Goal: Task Accomplishment & Management: Manage account settings

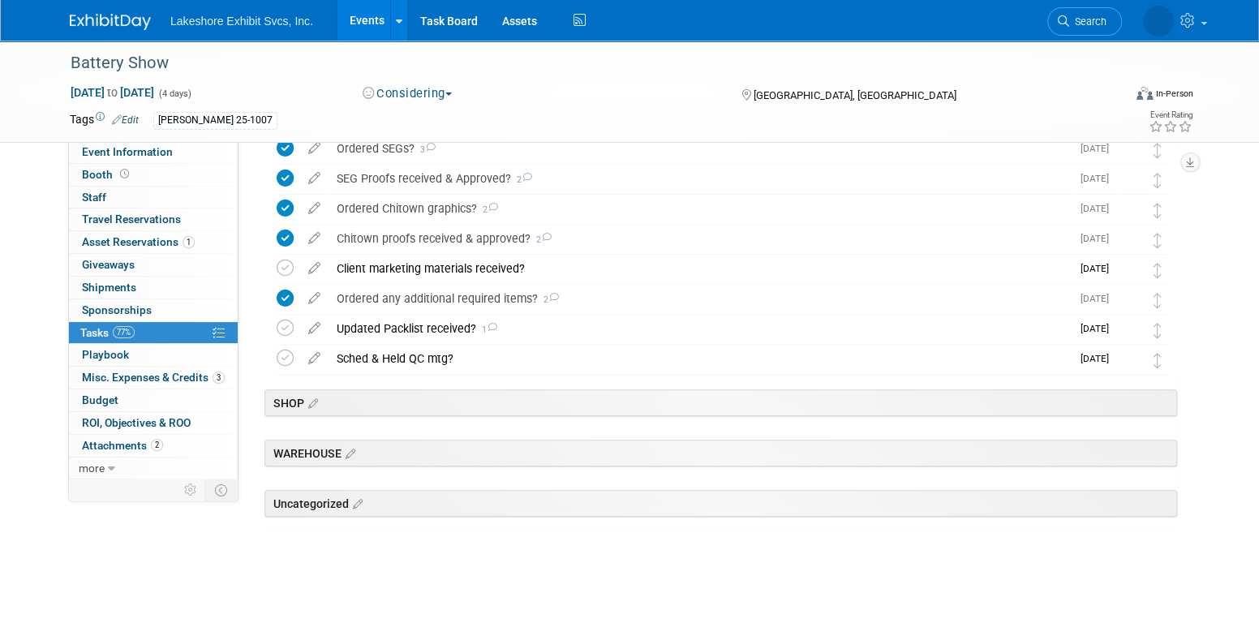
click at [364, 13] on link "Events" at bounding box center [366, 20] width 59 height 41
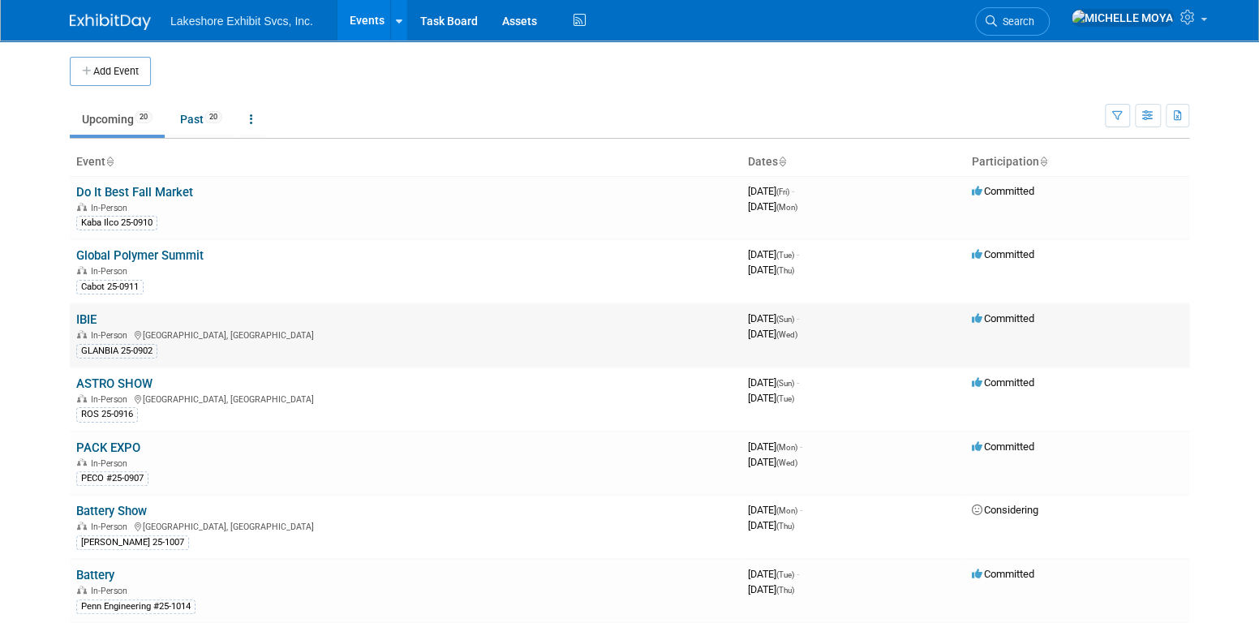
click at [91, 317] on link "IBIE" at bounding box center [86, 319] width 20 height 15
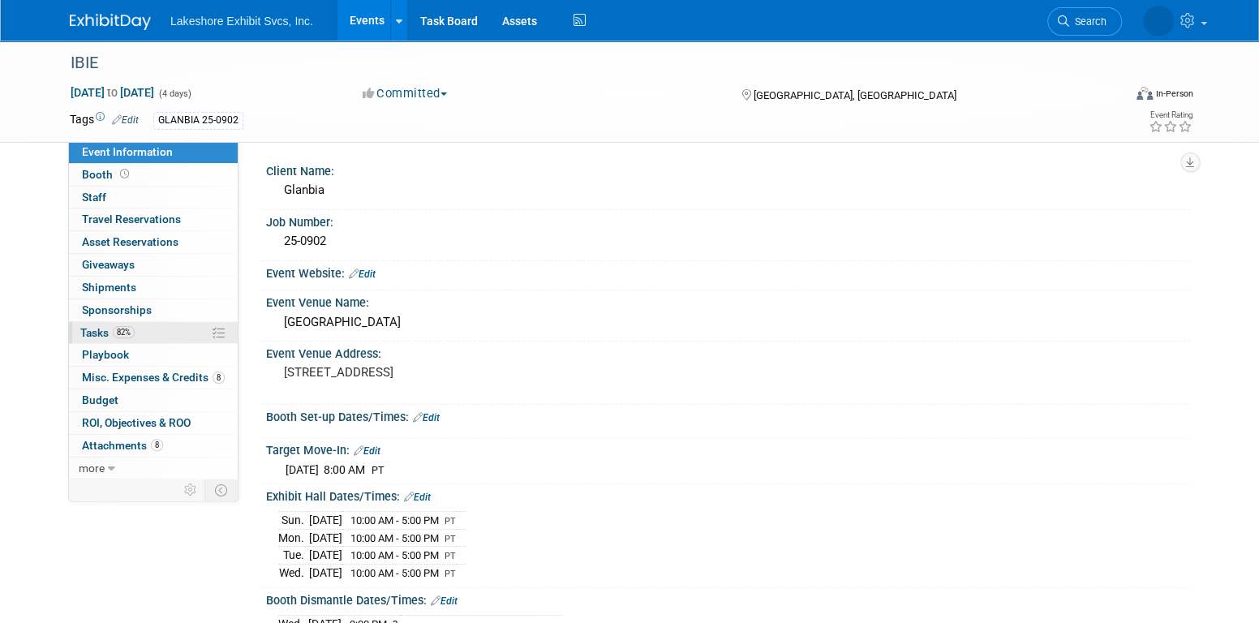
click at [127, 329] on span "82%" at bounding box center [124, 332] width 22 height 12
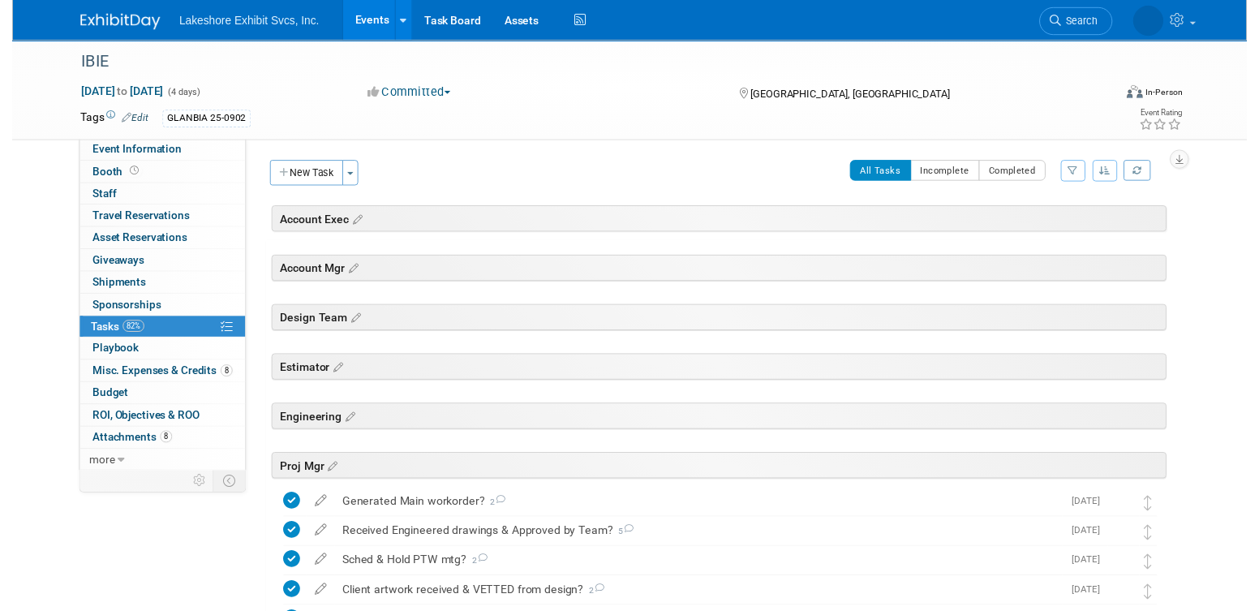
scroll to position [453, 0]
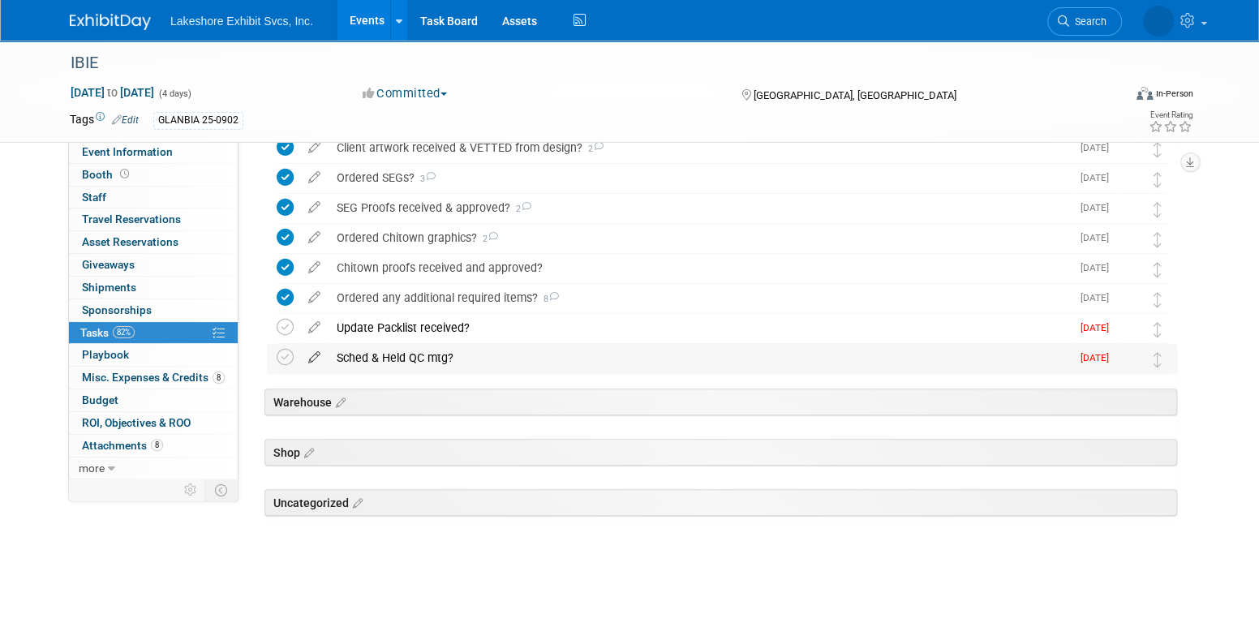
click at [321, 355] on icon at bounding box center [314, 354] width 28 height 20
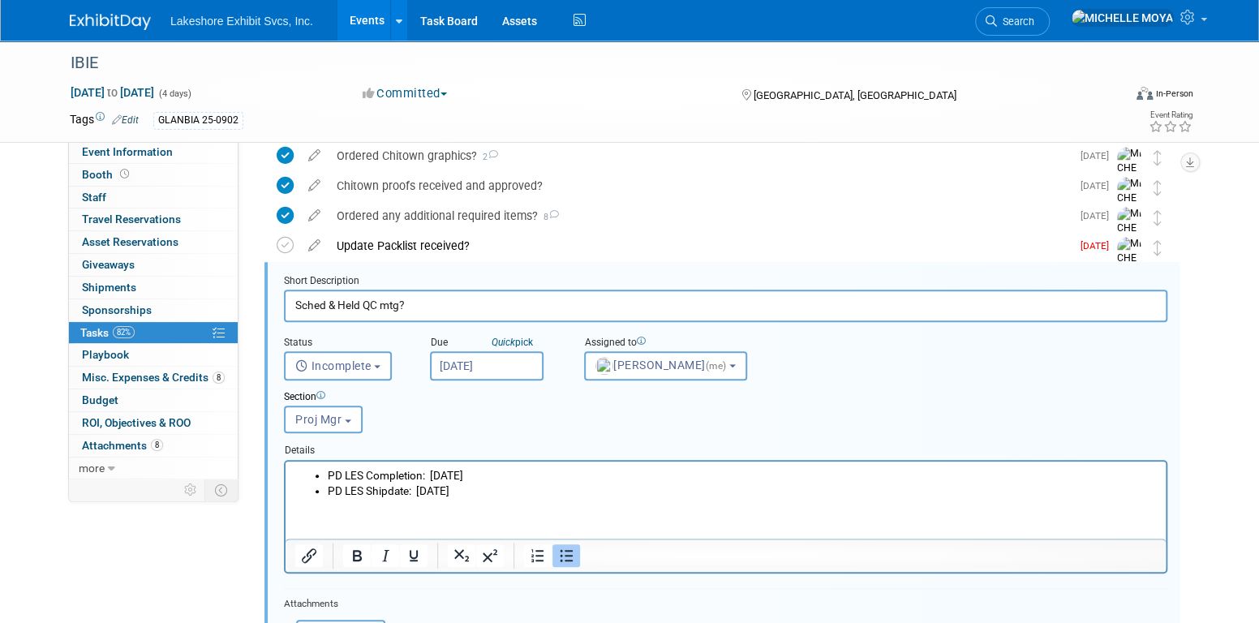
scroll to position [559, 0]
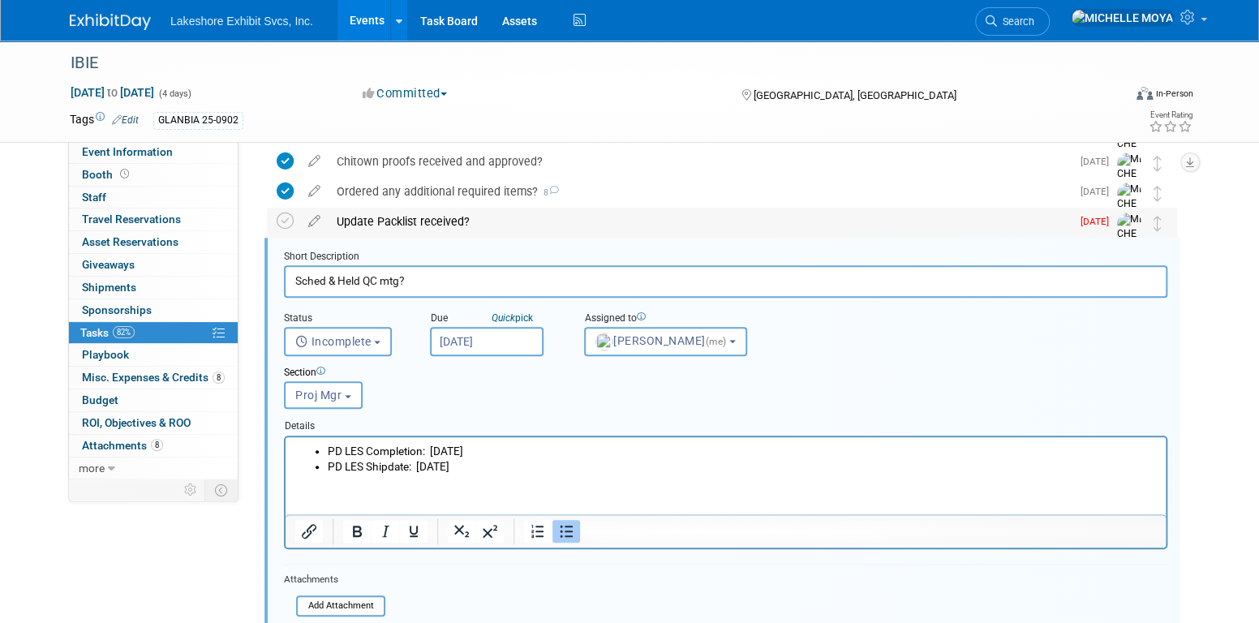
click at [402, 222] on div "Update Packlist received?" at bounding box center [700, 222] width 742 height 28
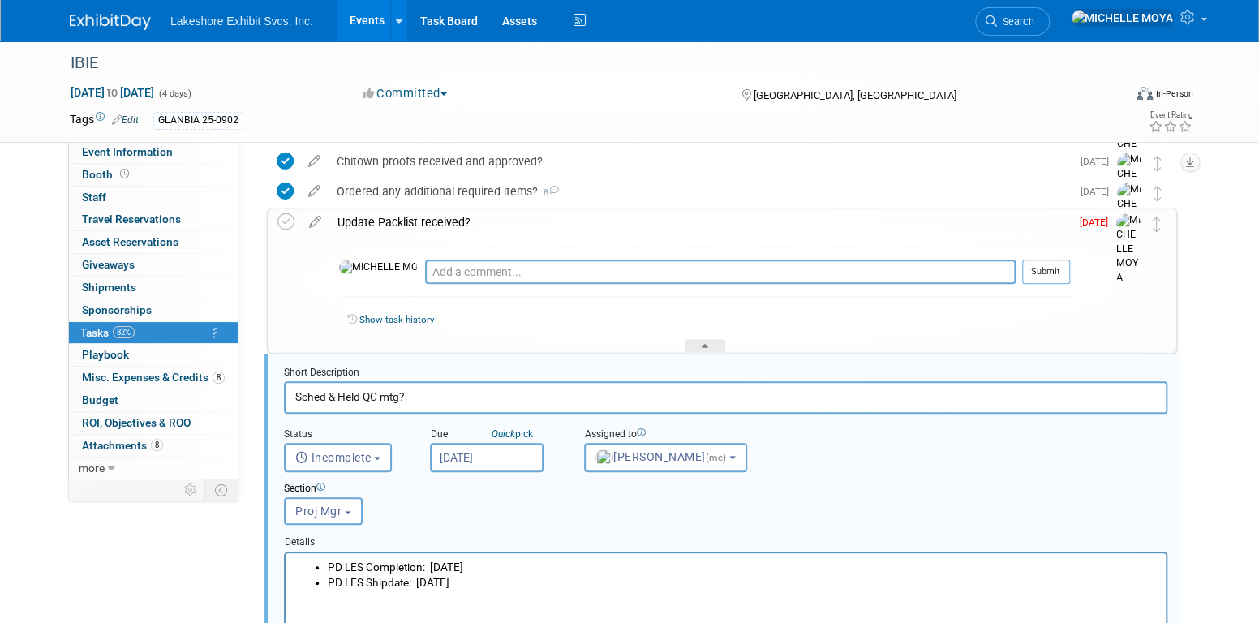
click at [402, 222] on div "Update Packlist received?" at bounding box center [699, 222] width 741 height 28
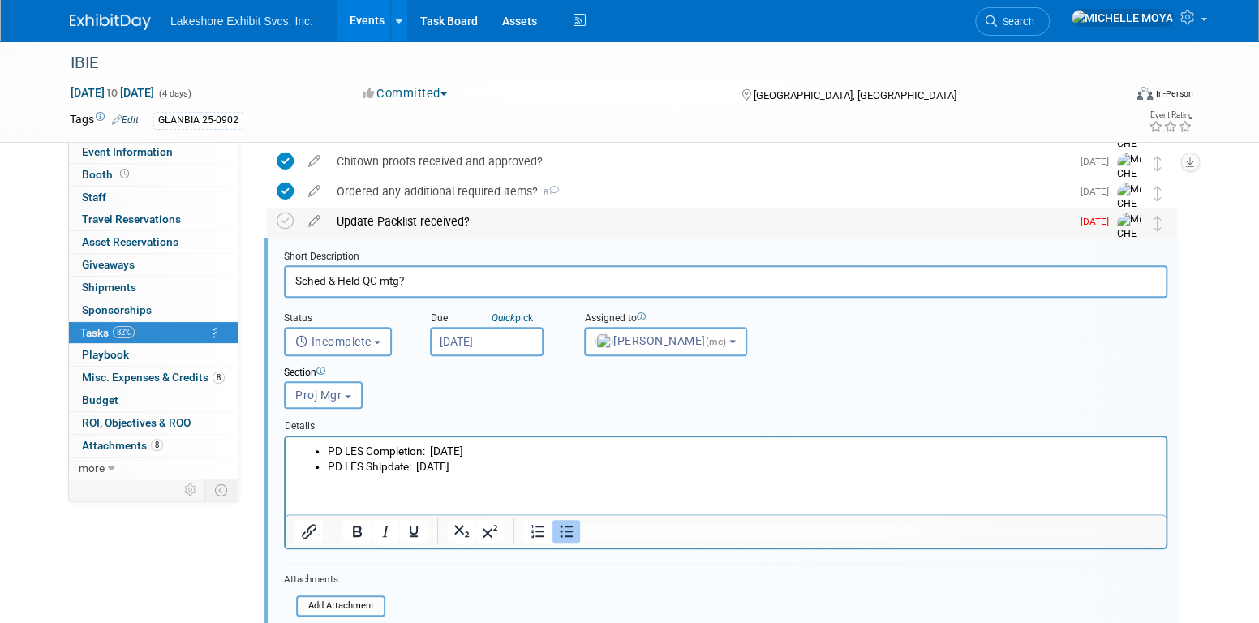
click at [350, 213] on div "Update Packlist received?" at bounding box center [700, 222] width 742 height 28
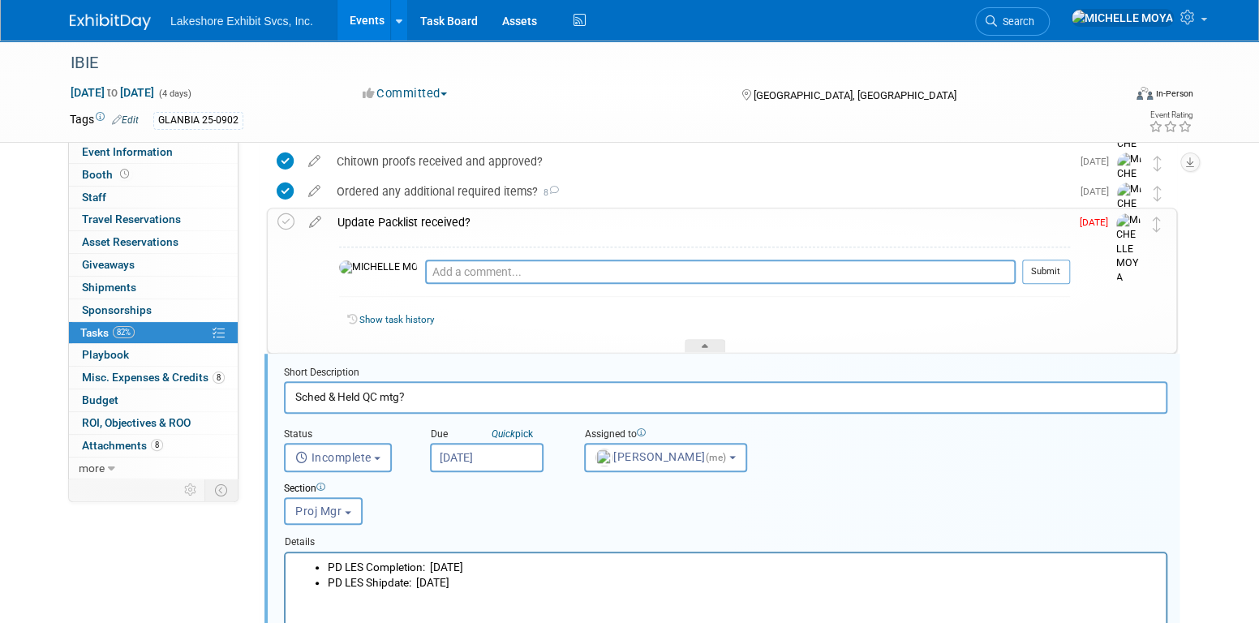
click at [353, 215] on div "Update Packlist received?" at bounding box center [699, 222] width 741 height 28
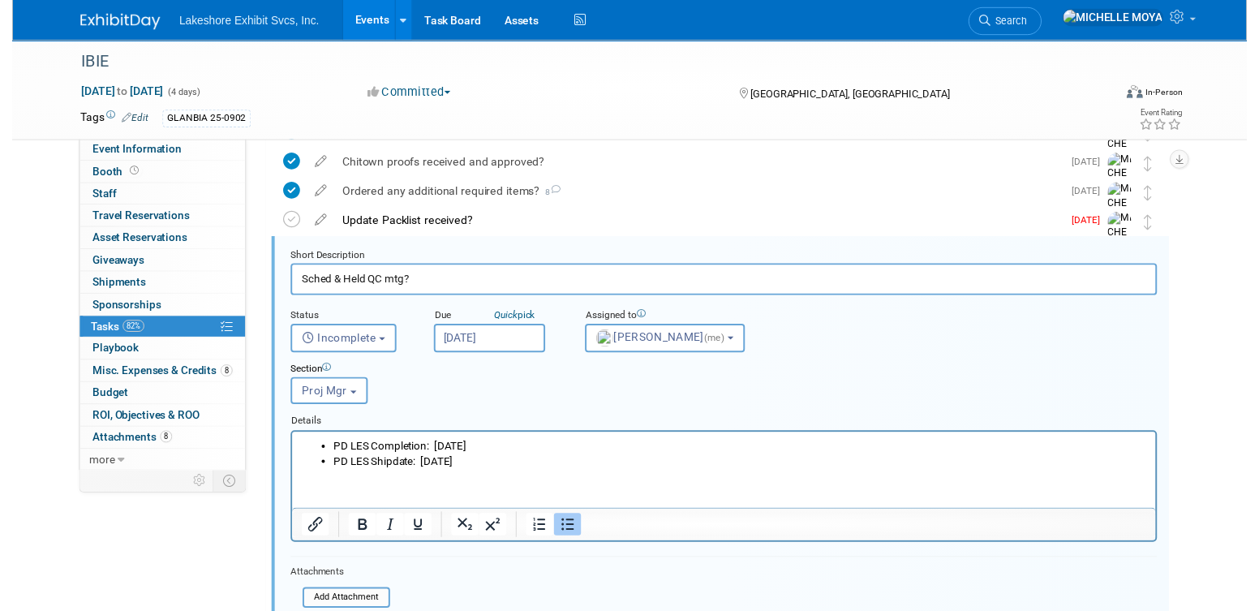
scroll to position [444, 0]
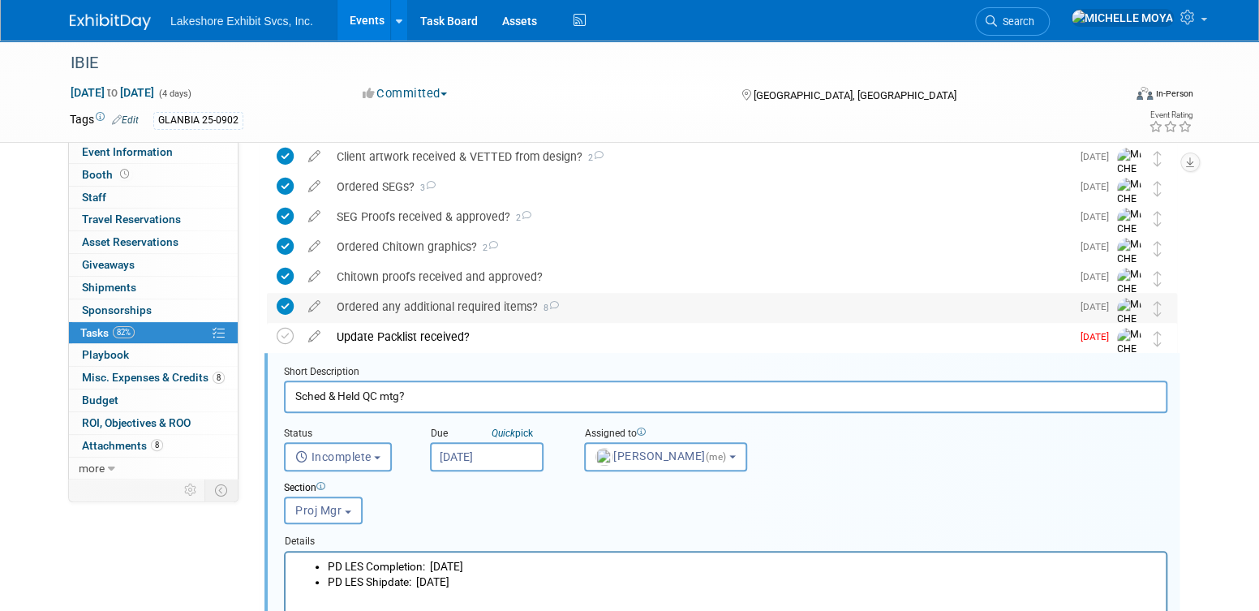
click at [406, 308] on div "Ordered any additional required items? 8" at bounding box center [700, 307] width 742 height 28
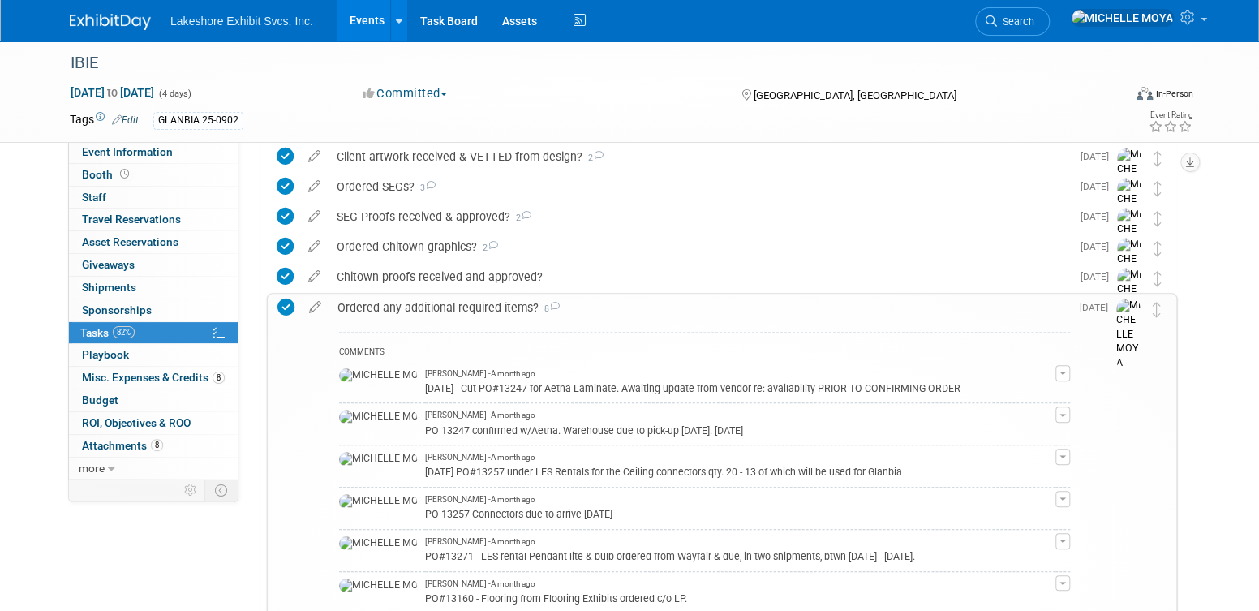
click at [410, 304] on div "Ordered any additional required items? 8" at bounding box center [699, 308] width 741 height 28
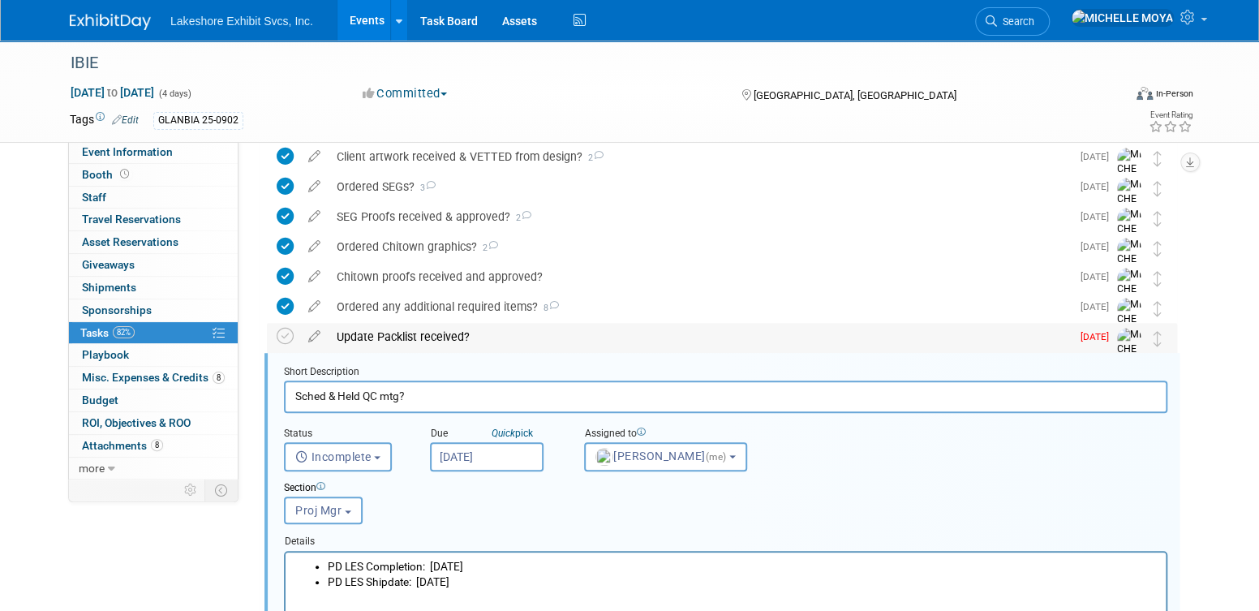
click at [374, 333] on div "Update Packlist received?" at bounding box center [700, 337] width 742 height 28
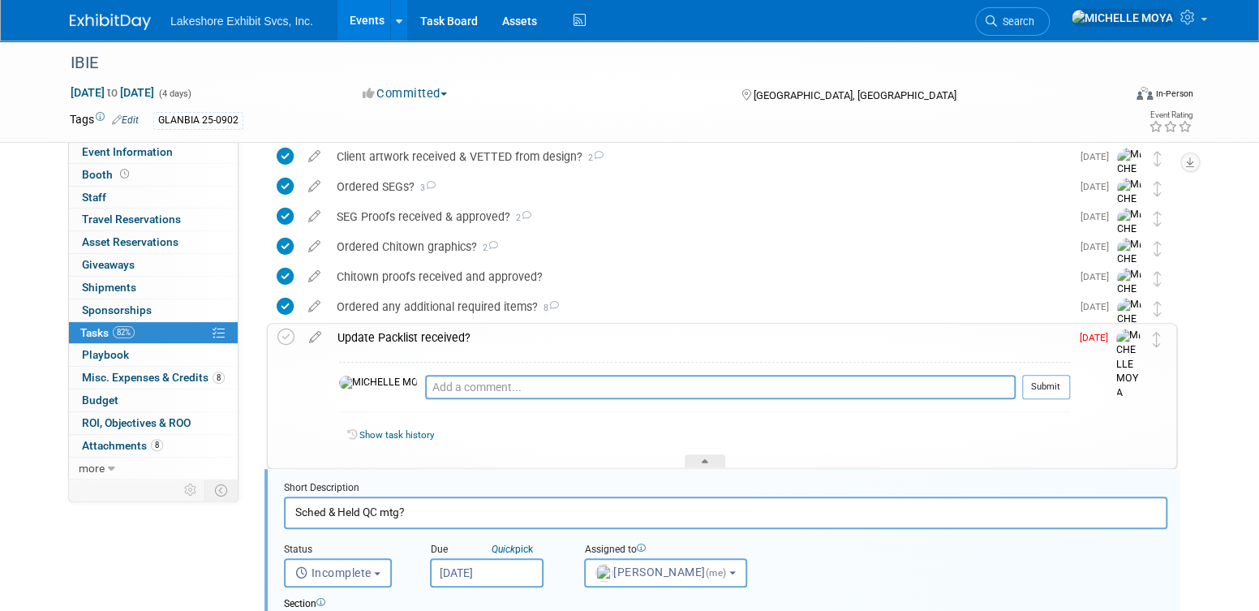
click at [377, 331] on div "Update Packlist received?" at bounding box center [699, 338] width 741 height 28
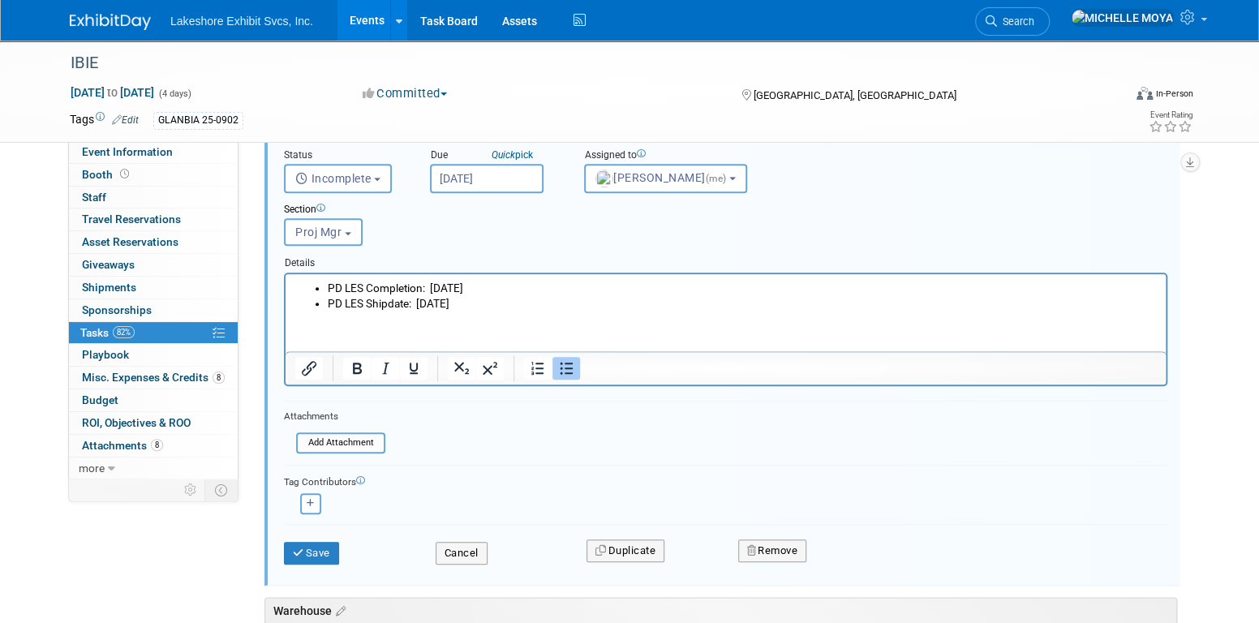
scroll to position [768, 0]
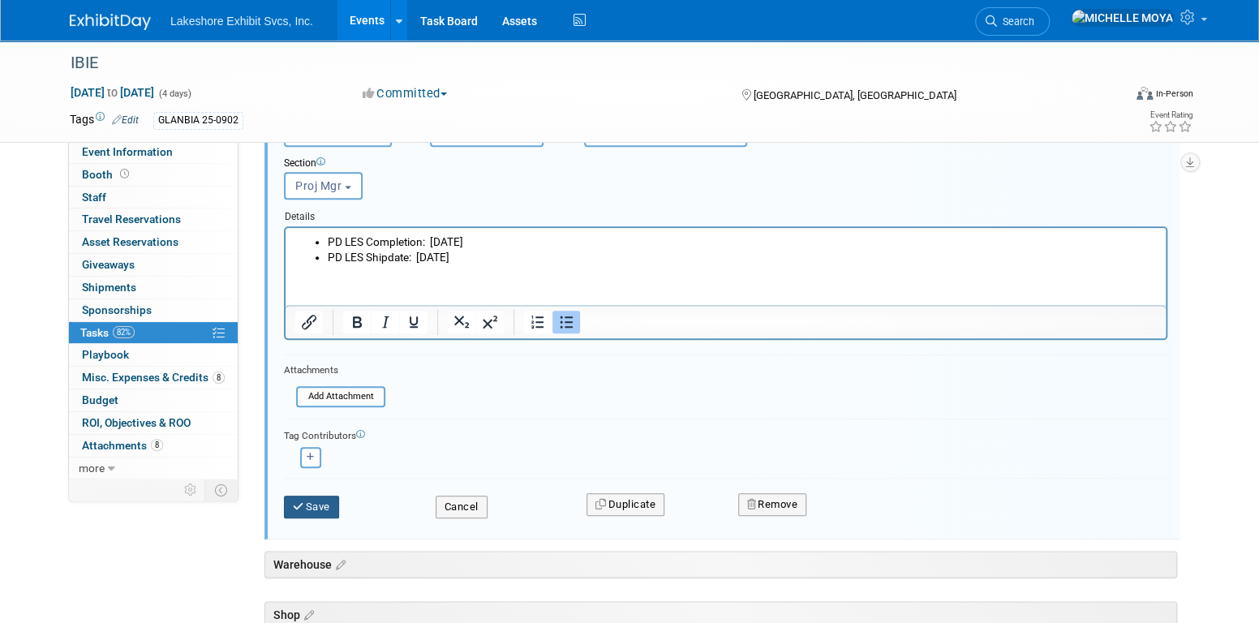
click at [328, 500] on button "Save" at bounding box center [311, 507] width 55 height 23
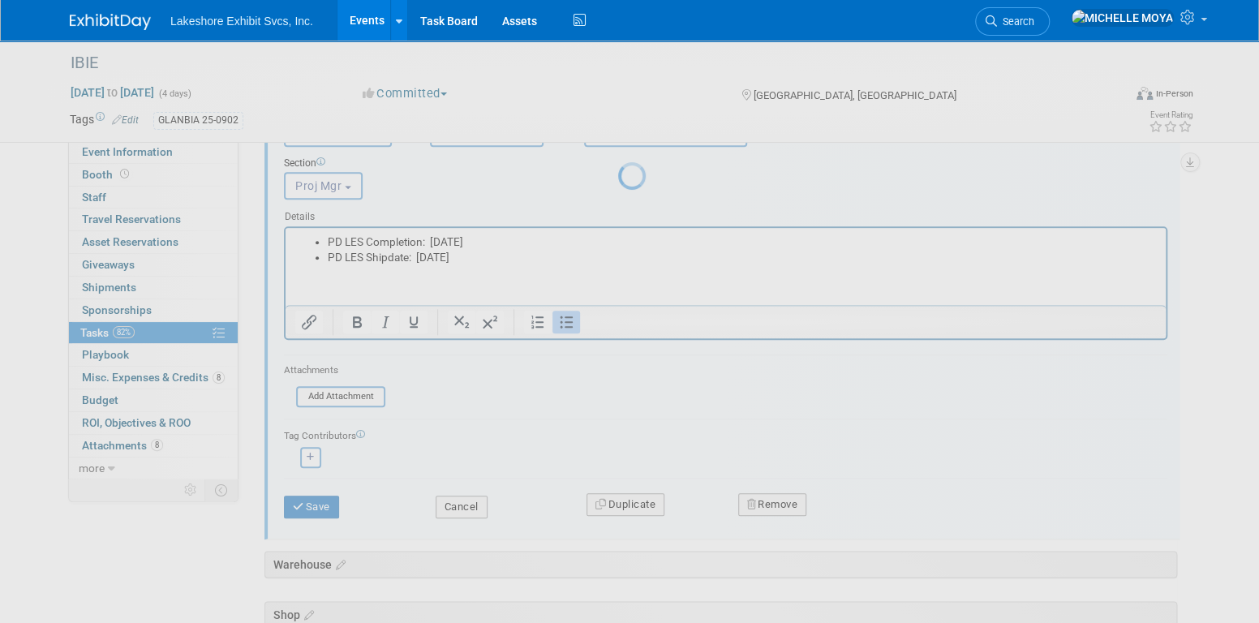
scroll to position [453, 0]
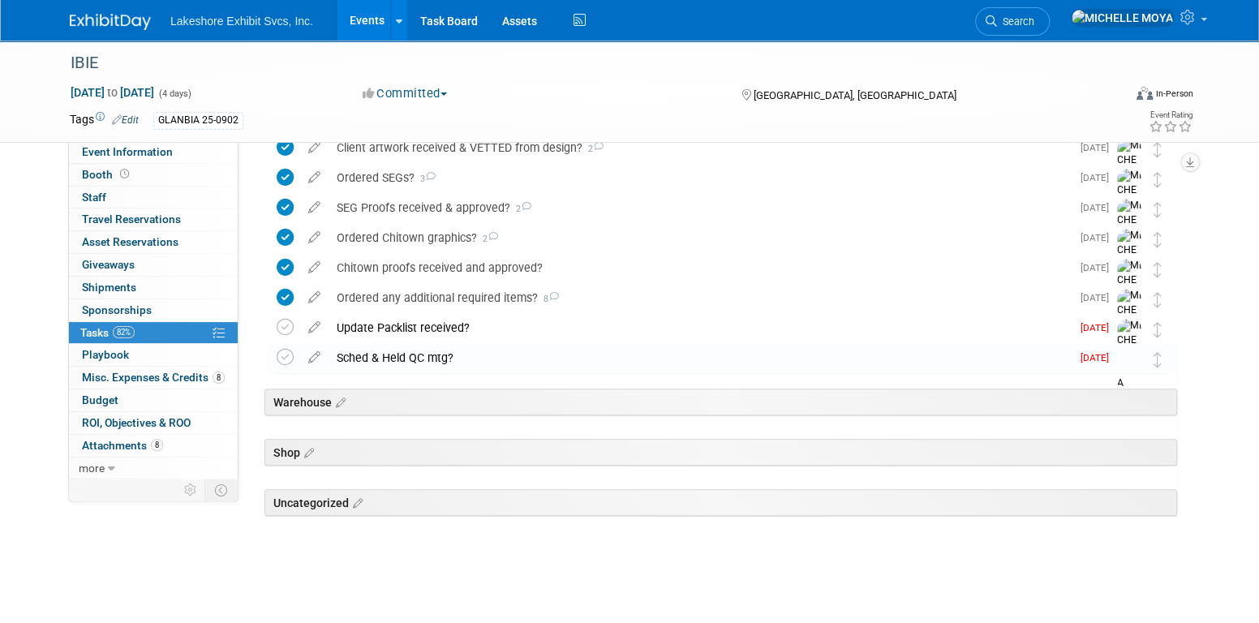
click at [375, 354] on div "Sched & Held QC mtg?" at bounding box center [700, 358] width 742 height 28
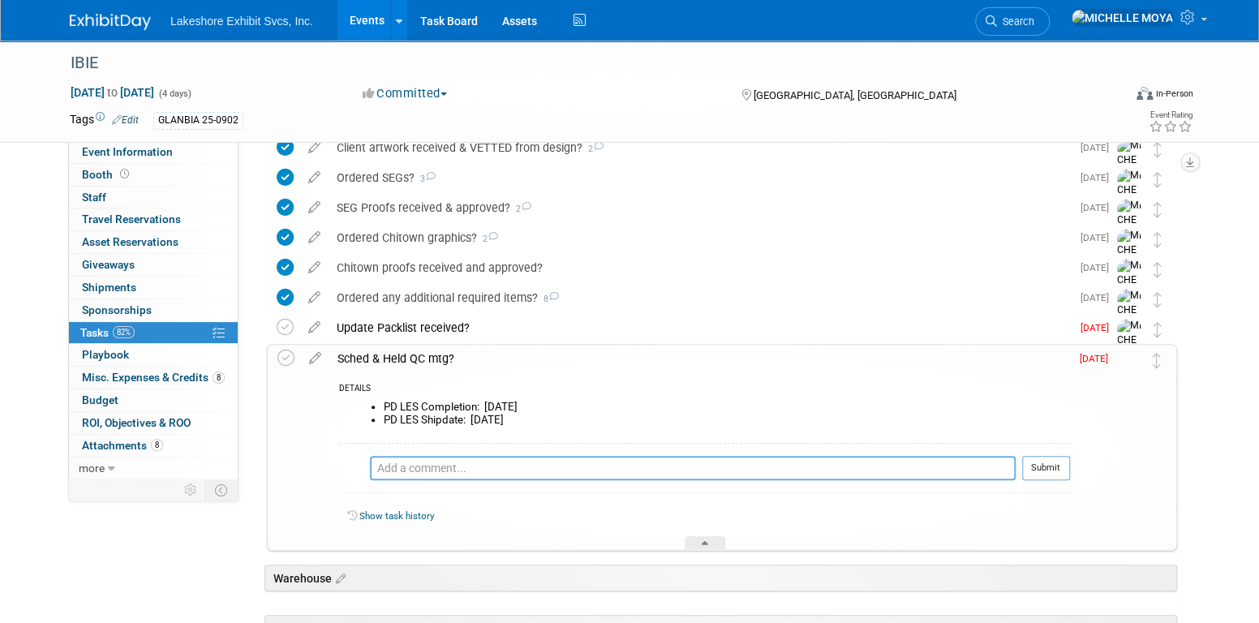
click at [424, 472] on textarea at bounding box center [693, 468] width 646 height 24
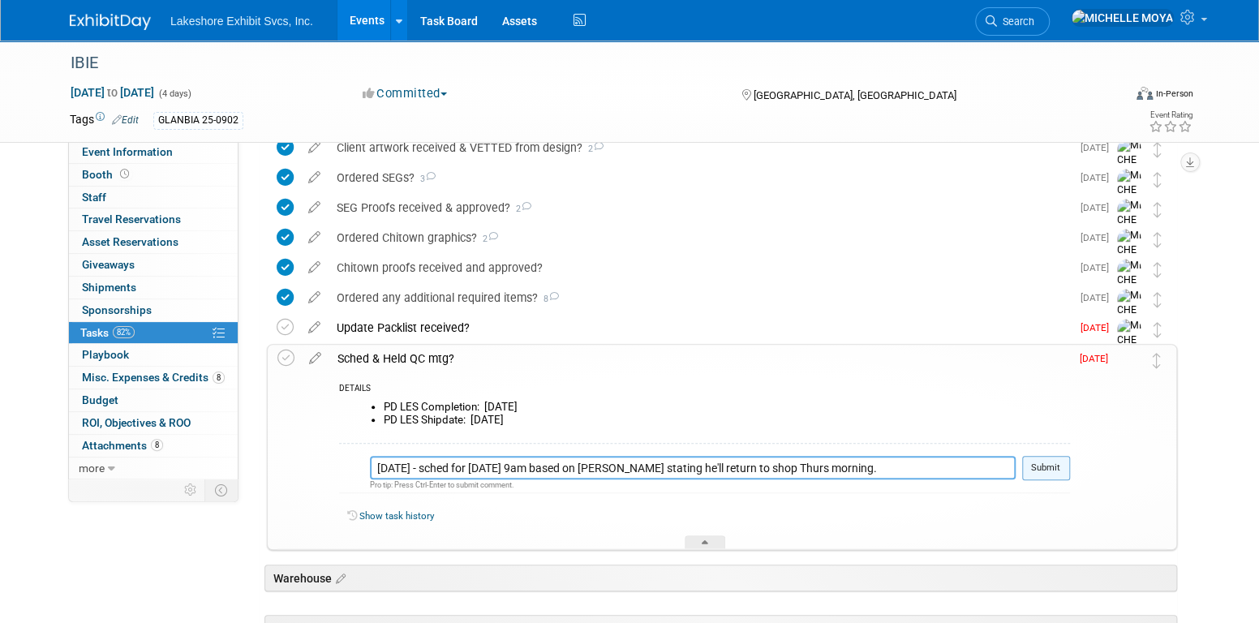
type textarea "8.25.25 - sched for Thurs. 08/29/25 @ 9am based on Bill stating he'll return to…"
click at [1055, 469] on button "Submit" at bounding box center [1046, 468] width 48 height 24
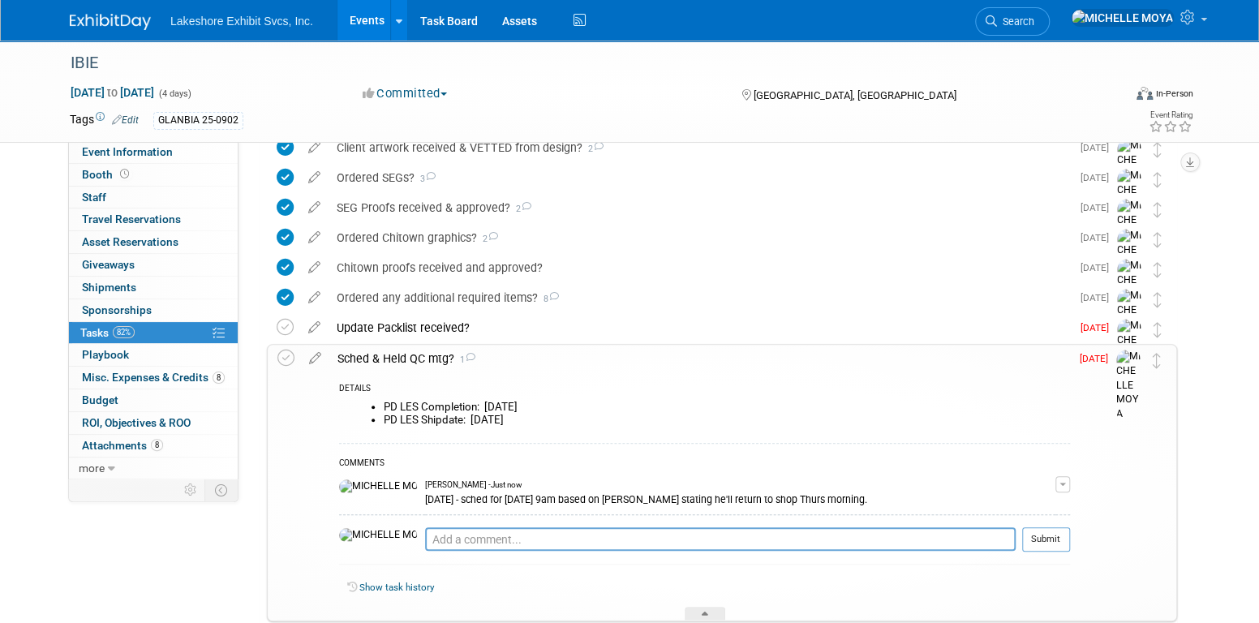
click at [423, 360] on div "Sched & Held QC mtg? 1" at bounding box center [699, 359] width 741 height 28
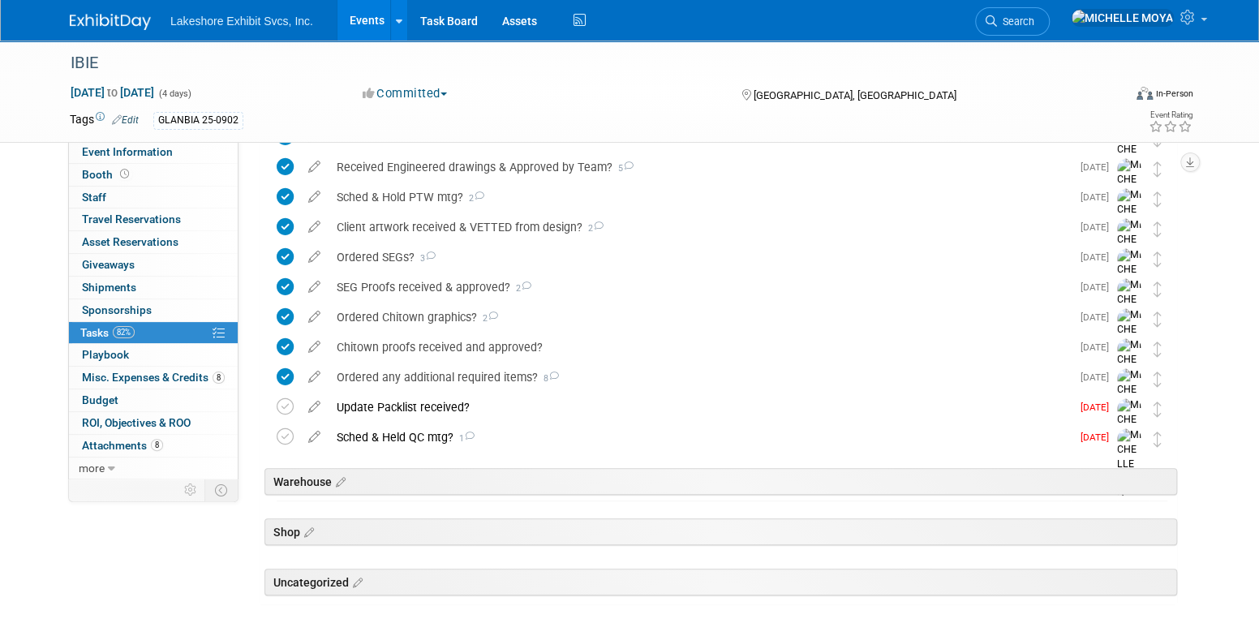
scroll to position [0, 0]
